Goal: Task Accomplishment & Management: Manage account settings

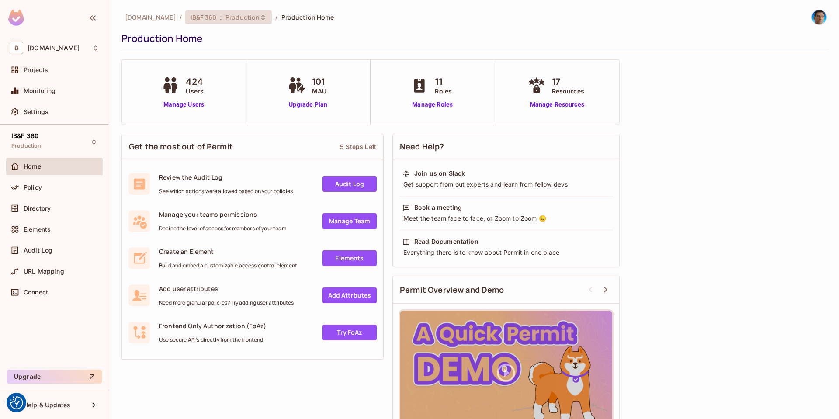
click at [260, 20] on icon at bounding box center [263, 17] width 7 height 7
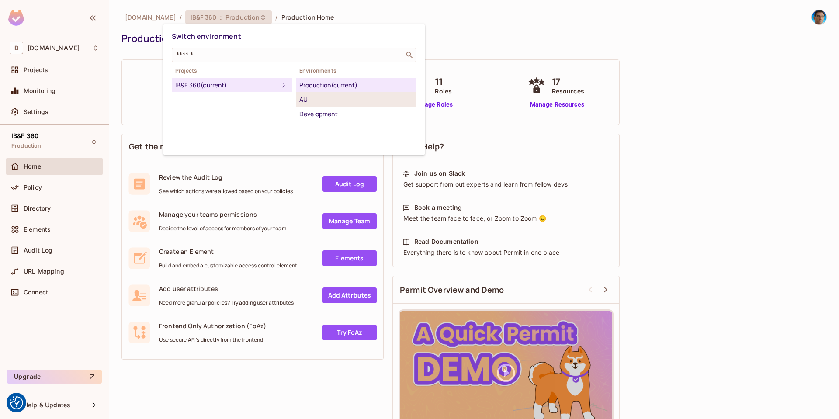
click at [327, 98] on div "AU" at bounding box center [356, 99] width 114 height 10
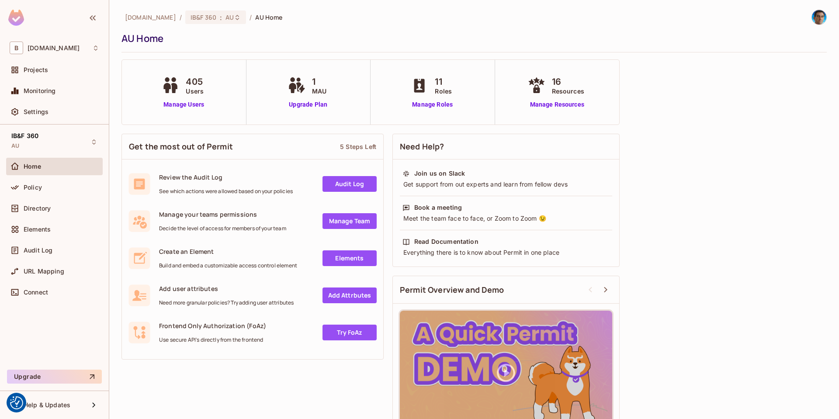
click at [772, 178] on div "Get the most out of Permit 5 Steps Left Review the Audit Log See which actions …" at bounding box center [473, 289] width 705 height 320
click at [176, 106] on link "Manage Users" at bounding box center [183, 104] width 48 height 9
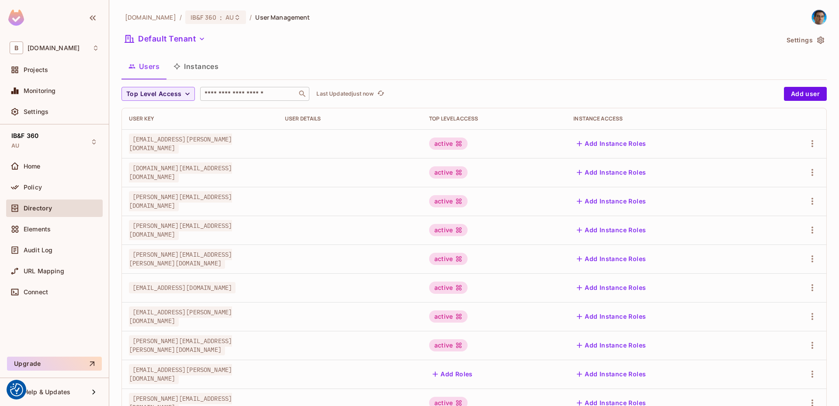
click at [242, 90] on input "text" at bounding box center [249, 94] width 92 height 9
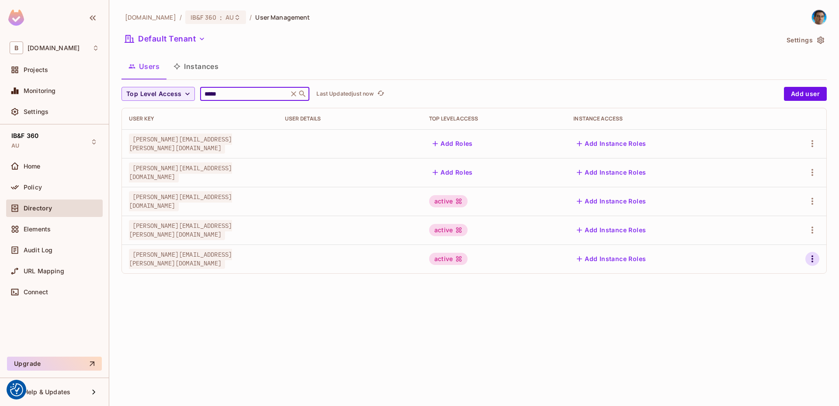
type input "*****"
click at [811, 260] on icon "button" at bounding box center [812, 259] width 10 height 10
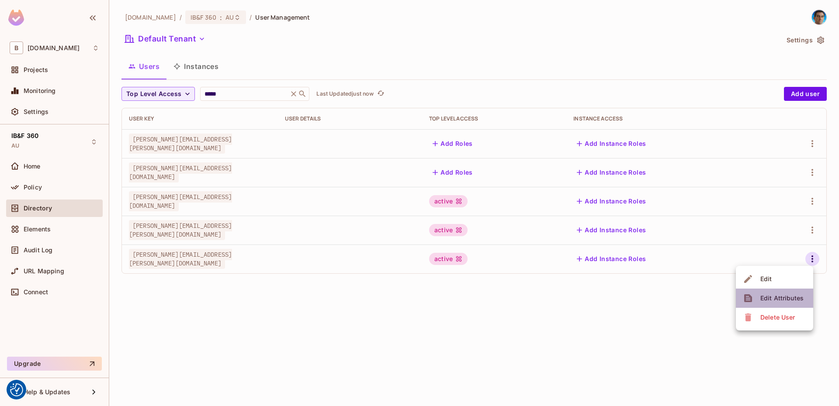
click at [786, 300] on div "Edit Attributes" at bounding box center [781, 298] width 43 height 9
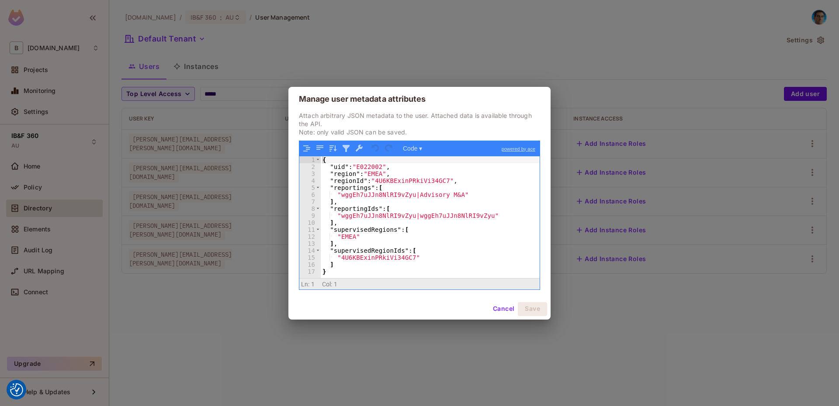
click at [398, 270] on div "{ "uid" : "E022002" , "region" : "EMEA" , "regionId" : "4U6KBExinPRkiVi34GC7" ,…" at bounding box center [430, 224] width 219 height 136
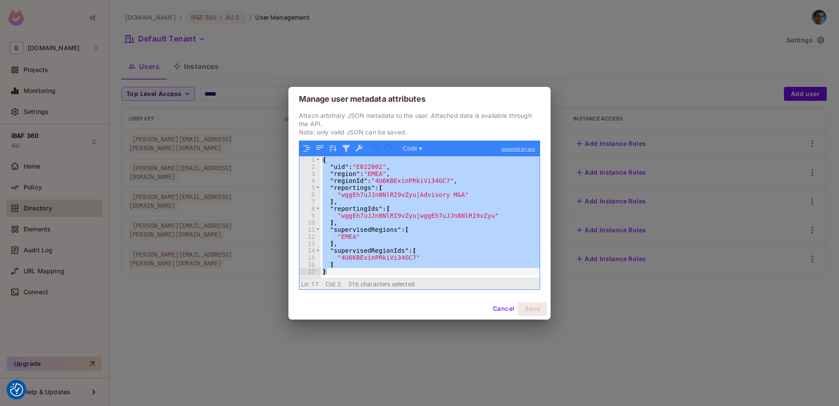
click at [502, 308] on button "Cancel" at bounding box center [503, 309] width 28 height 14
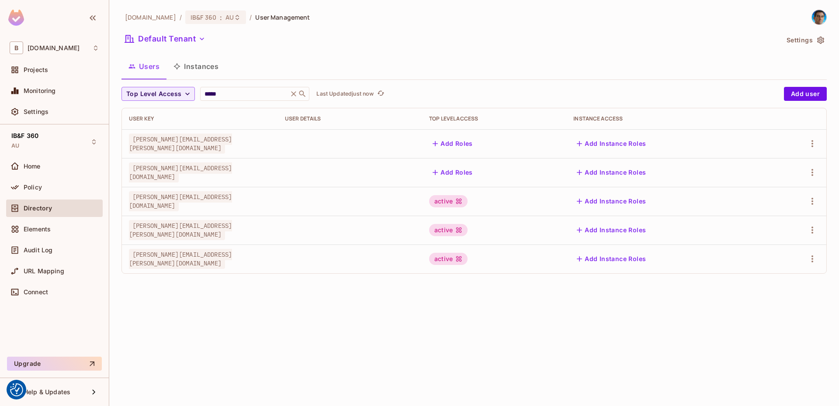
click at [468, 261] on div "active" at bounding box center [448, 259] width 38 height 12
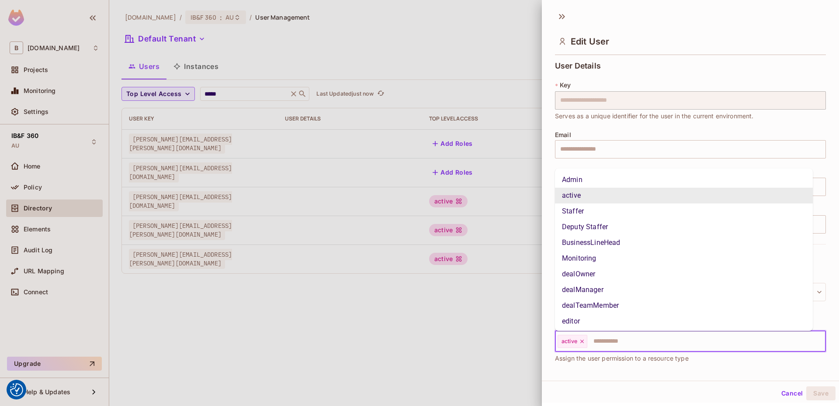
click at [628, 343] on input "text" at bounding box center [698, 341] width 221 height 17
click at [620, 224] on li "Deputy Staffer" at bounding box center [684, 227] width 258 height 16
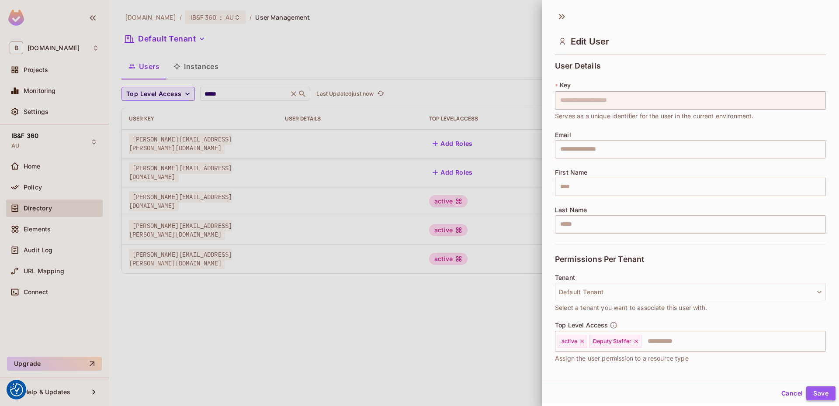
click at [815, 388] on button "Save" at bounding box center [820, 394] width 29 height 14
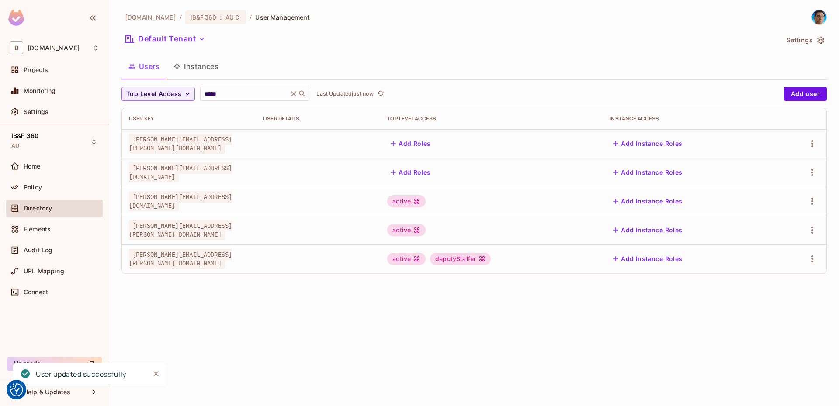
click at [313, 327] on div "[DOMAIN_NAME] / IB&F 360 : AU / User Management Default Tenant Settings Users I…" at bounding box center [474, 203] width 730 height 406
click at [811, 259] on icon "button" at bounding box center [812, 259] width 10 height 10
click at [779, 293] on span "Edit Attributes" at bounding box center [782, 298] width 48 height 14
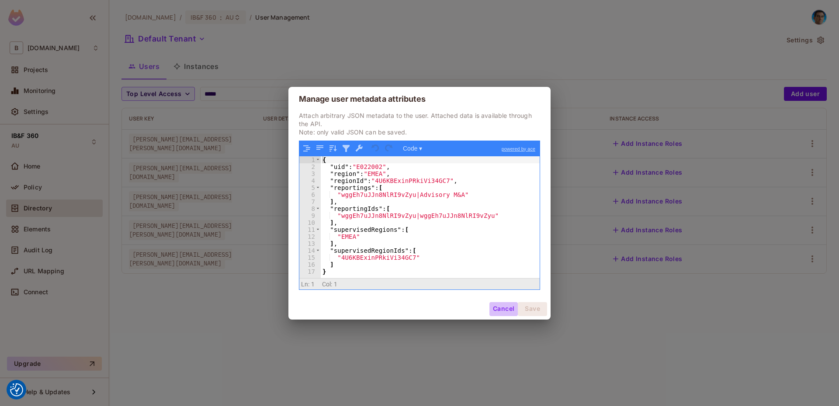
click at [502, 307] on button "Cancel" at bounding box center [503, 309] width 28 height 14
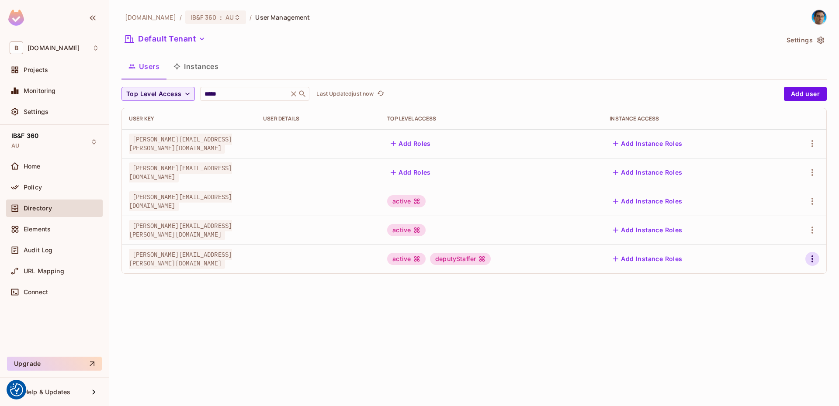
click at [814, 257] on icon "button" at bounding box center [812, 259] width 10 height 10
click at [797, 298] on div "Edit Attributes" at bounding box center [781, 298] width 43 height 9
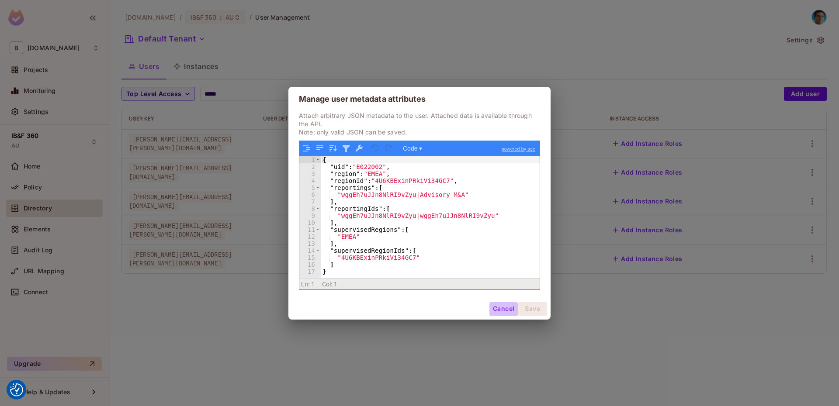
click at [505, 307] on button "Cancel" at bounding box center [503, 309] width 28 height 14
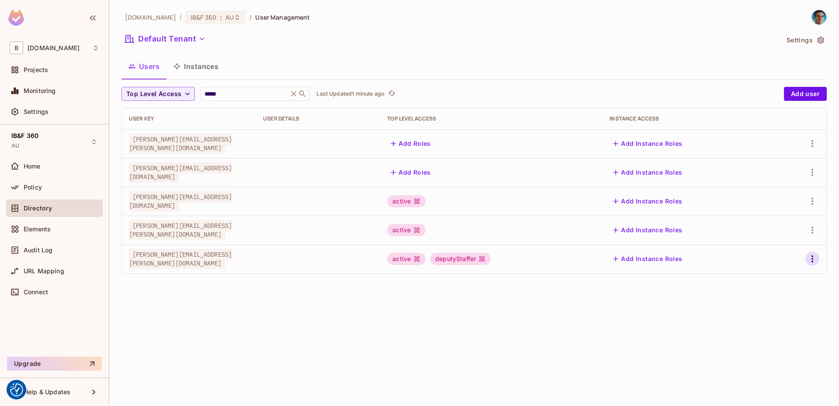
click at [817, 263] on icon "button" at bounding box center [812, 259] width 10 height 10
click at [778, 281] on li "Edit" at bounding box center [774, 279] width 77 height 19
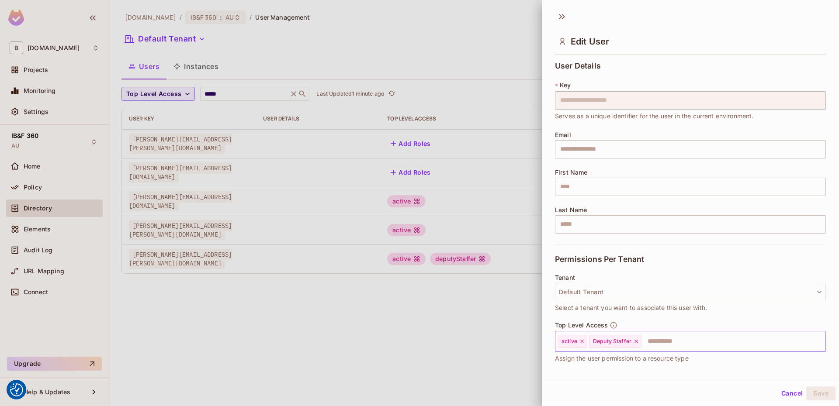
click at [706, 340] on input "text" at bounding box center [725, 341] width 166 height 17
click at [411, 312] on div at bounding box center [419, 203] width 839 height 406
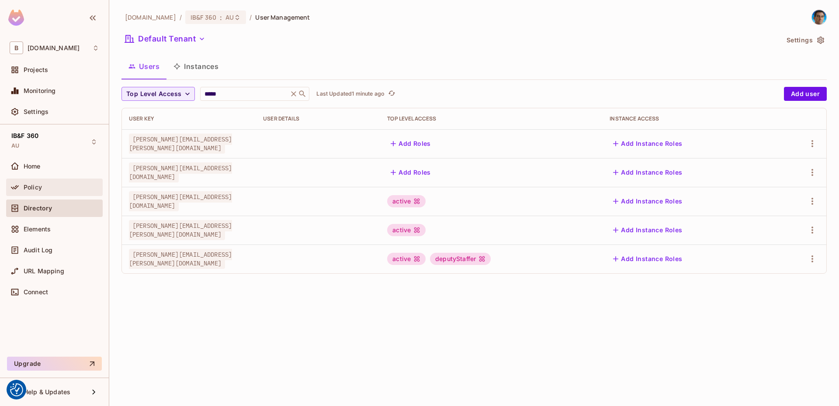
click at [52, 185] on div "Policy" at bounding box center [62, 187] width 76 height 7
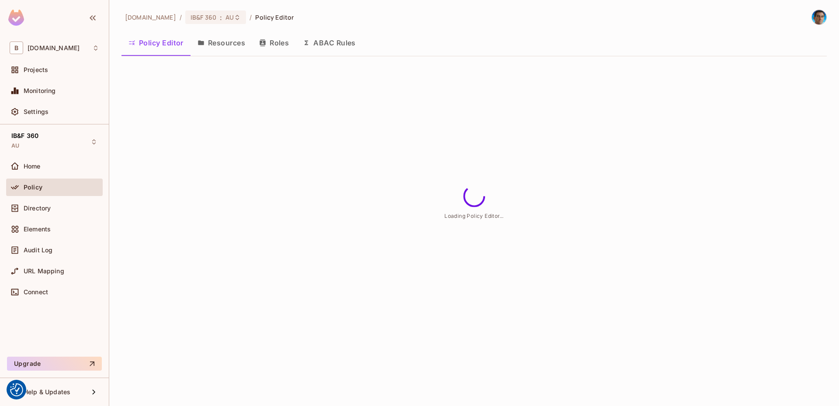
click at [288, 39] on button "Roles" at bounding box center [274, 43] width 44 height 22
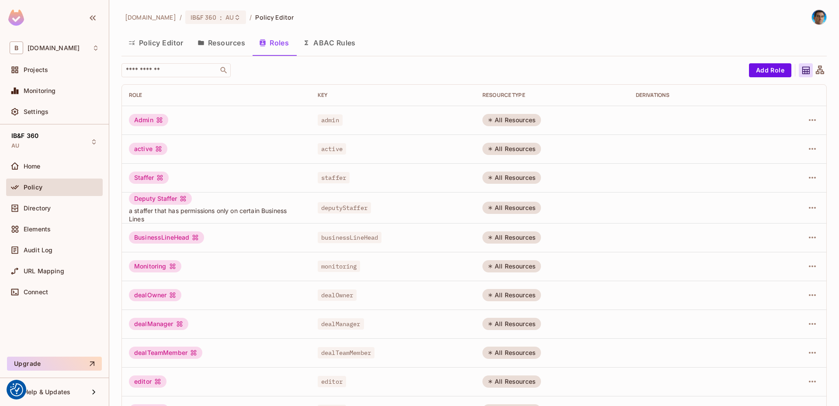
click at [341, 208] on span "deputyStaffer" at bounding box center [344, 207] width 53 height 11
click at [49, 206] on span "Directory" at bounding box center [37, 208] width 27 height 7
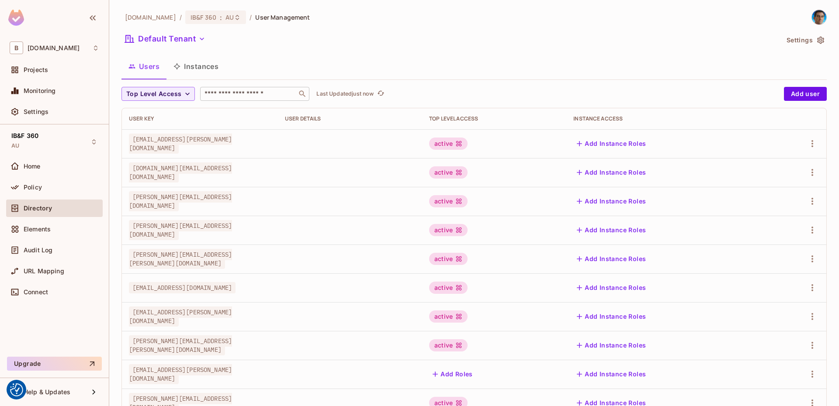
click at [247, 94] on input "text" at bounding box center [249, 94] width 92 height 9
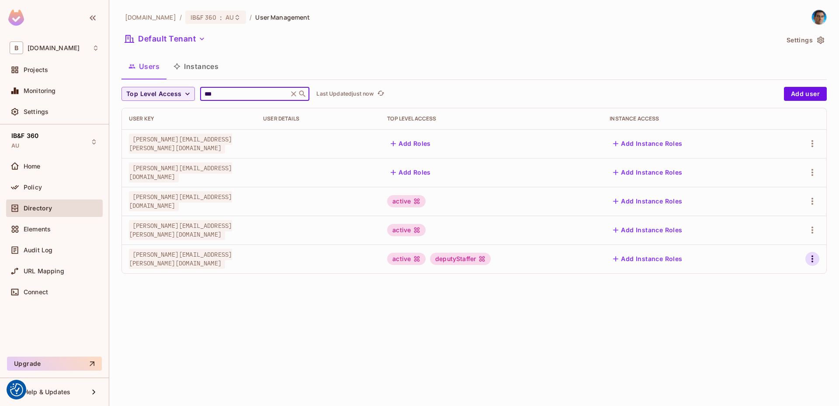
type input "***"
click at [813, 260] on icon "button" at bounding box center [812, 259] width 2 height 7
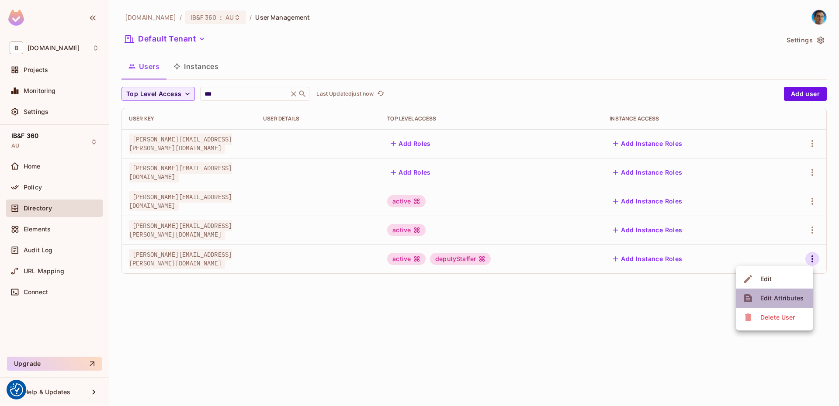
click at [781, 294] on div "Edit Attributes" at bounding box center [781, 298] width 43 height 9
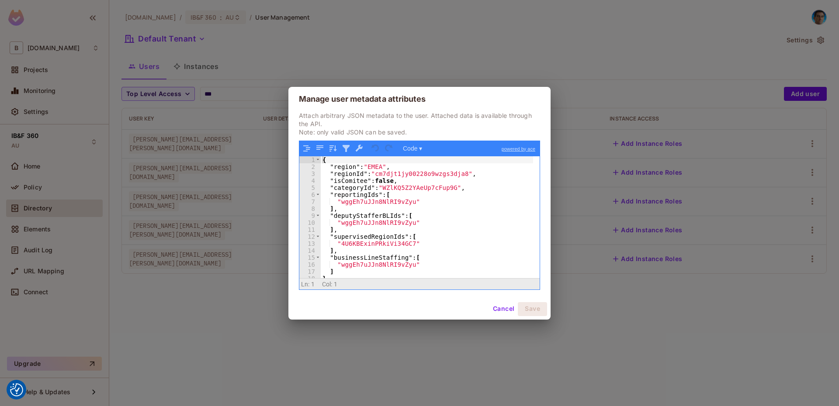
click at [496, 309] on button "Cancel" at bounding box center [503, 309] width 28 height 14
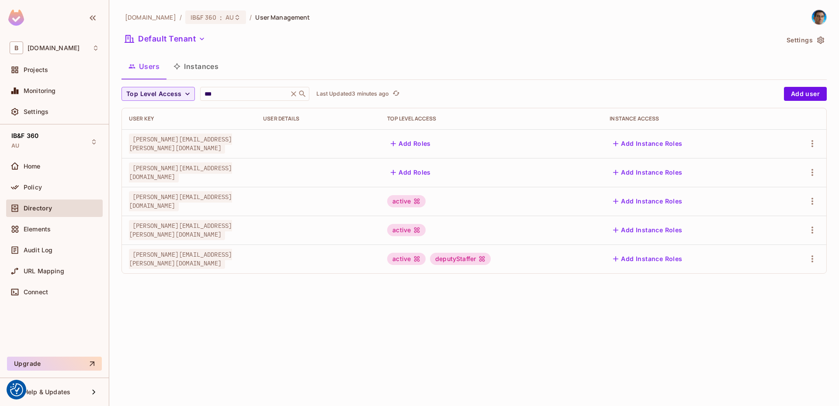
click at [491, 260] on div "deputyStaffer" at bounding box center [460, 259] width 61 height 12
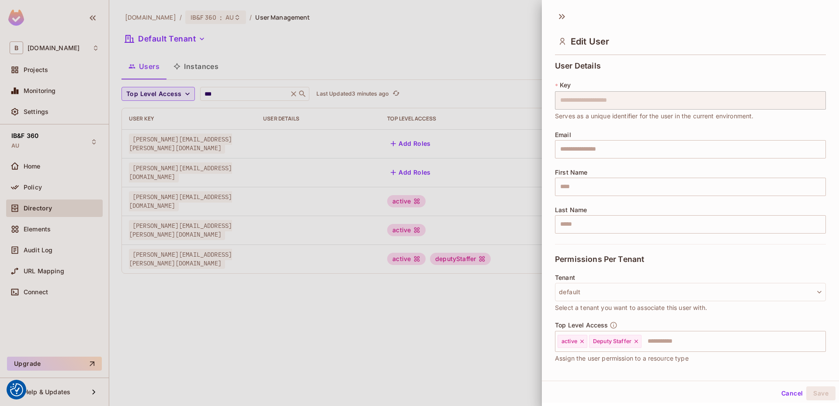
click at [477, 259] on div at bounding box center [419, 203] width 839 height 406
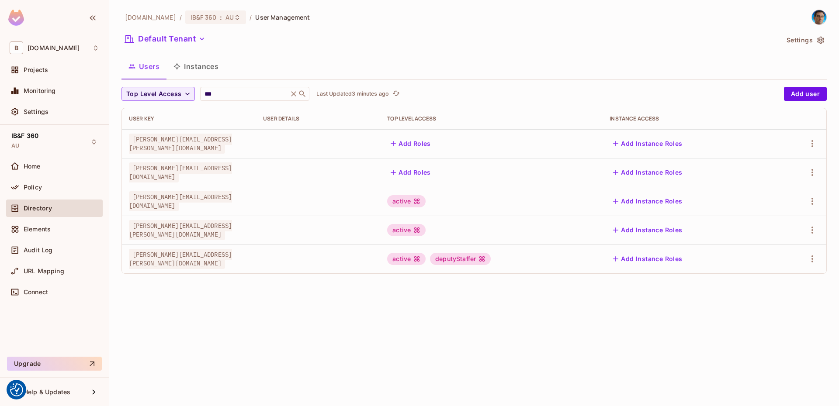
click at [491, 257] on div "deputyStaffer" at bounding box center [460, 259] width 61 height 12
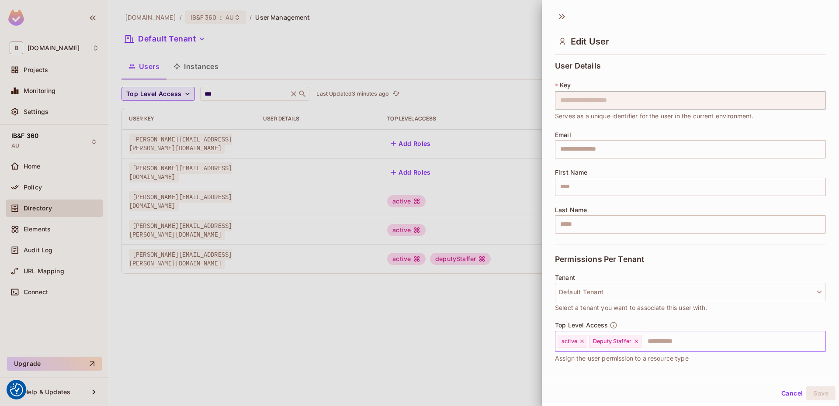
click at [638, 344] on icon at bounding box center [636, 342] width 6 height 6
click at [815, 393] on button "Save" at bounding box center [820, 394] width 29 height 14
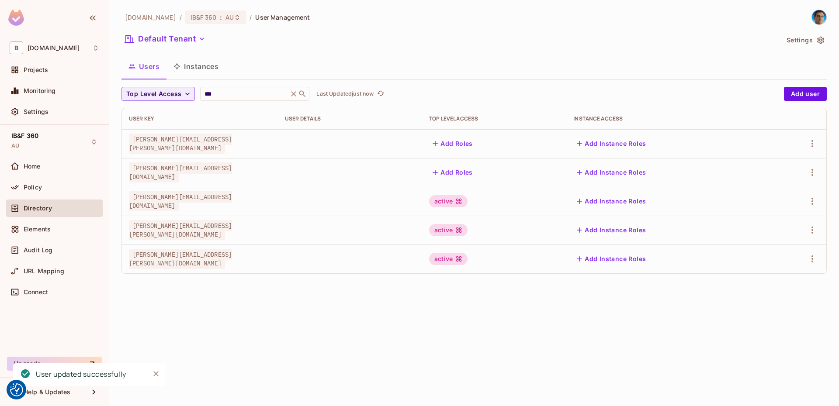
click at [319, 299] on div "[DOMAIN_NAME] / IB&F 360 : AU / User Management Default Tenant Settings Users I…" at bounding box center [474, 203] width 730 height 406
click at [159, 373] on icon "Close" at bounding box center [156, 374] width 9 height 9
drag, startPoint x: 350, startPoint y: 315, endPoint x: 569, endPoint y: 298, distance: 220.4
click at [351, 314] on div "[DOMAIN_NAME] / IB&F 360 : AU / User Management Default Tenant Settings Users I…" at bounding box center [474, 203] width 730 height 406
click at [473, 302] on div "[DOMAIN_NAME] / IB&F 360 : AU / User Management Default Tenant Settings Users I…" at bounding box center [474, 203] width 730 height 406
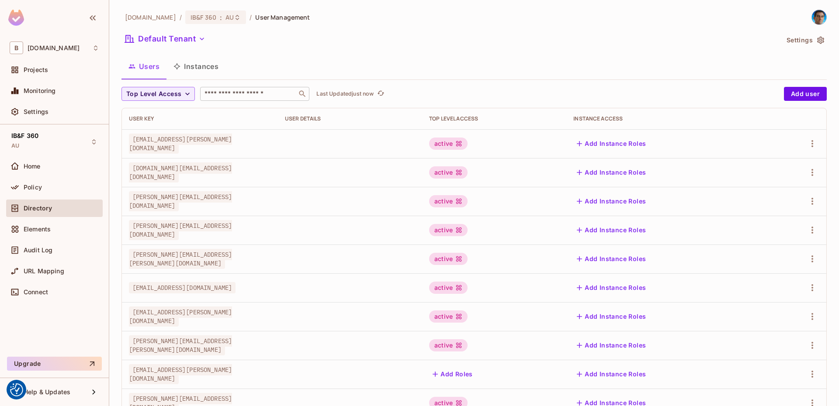
click at [235, 96] on input "text" at bounding box center [249, 94] width 92 height 9
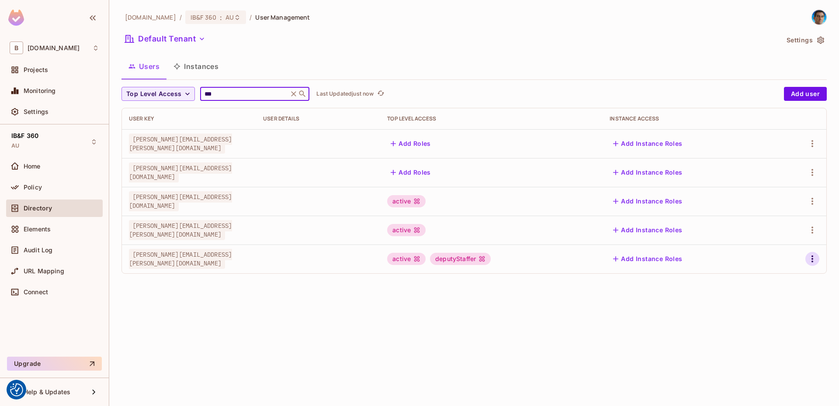
type input "***"
click at [810, 257] on icon "button" at bounding box center [812, 259] width 10 height 10
click at [783, 298] on div "Edit Attributes" at bounding box center [781, 298] width 43 height 9
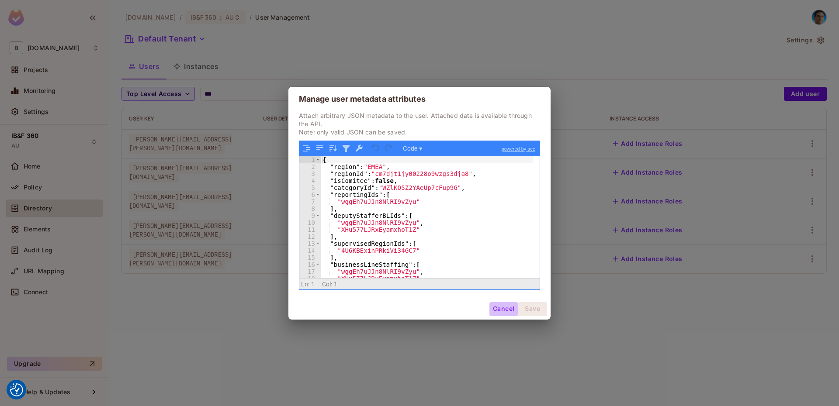
click at [500, 306] on button "Cancel" at bounding box center [503, 309] width 28 height 14
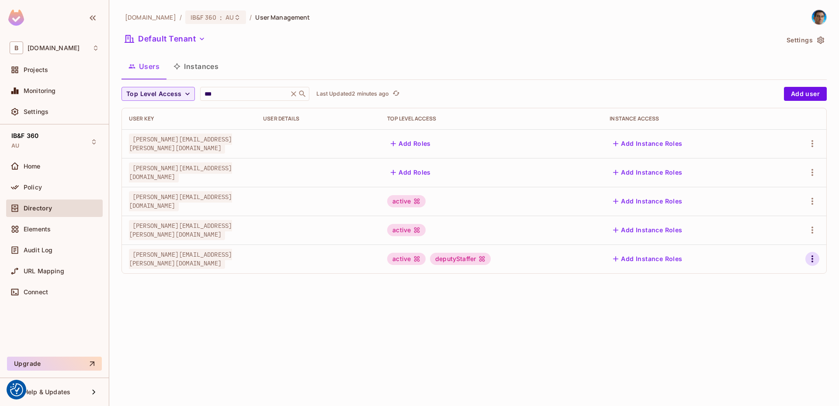
click at [817, 257] on button "button" at bounding box center [812, 259] width 14 height 14
click at [779, 299] on div "Edit Attributes" at bounding box center [781, 298] width 43 height 9
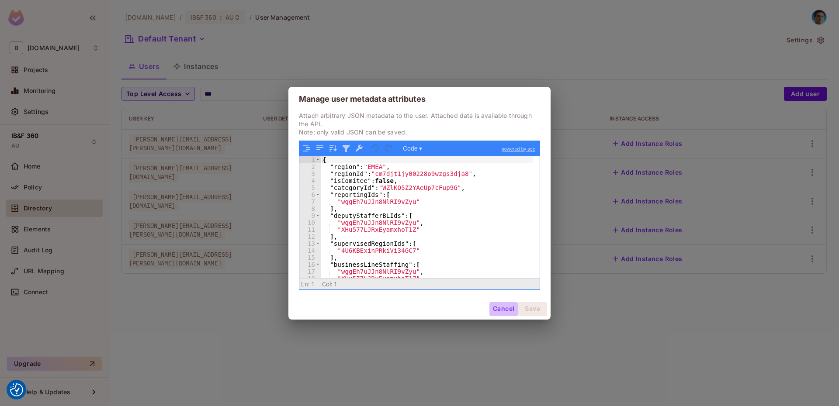
click at [499, 311] on button "Cancel" at bounding box center [503, 309] width 28 height 14
